Goal: Task Accomplishment & Management: Manage account settings

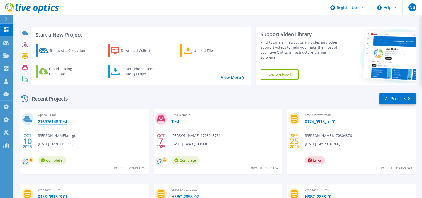
click at [60, 121] on link "216976148 Test" at bounding box center [52, 121] width 29 height 5
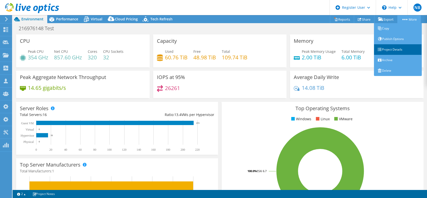
click at [390, 49] on link "Project Details" at bounding box center [398, 49] width 48 height 11
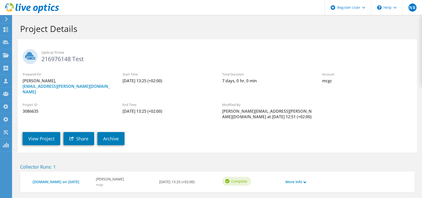
click at [42, 4] on icon at bounding box center [32, 8] width 54 height 10
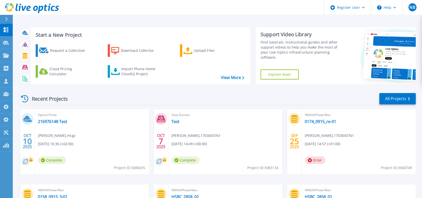
click at [46, 6] on icon at bounding box center [46, 8] width 4 height 7
click at [38, 11] on icon at bounding box center [32, 8] width 54 height 10
